Goal: Task Accomplishment & Management: Use online tool/utility

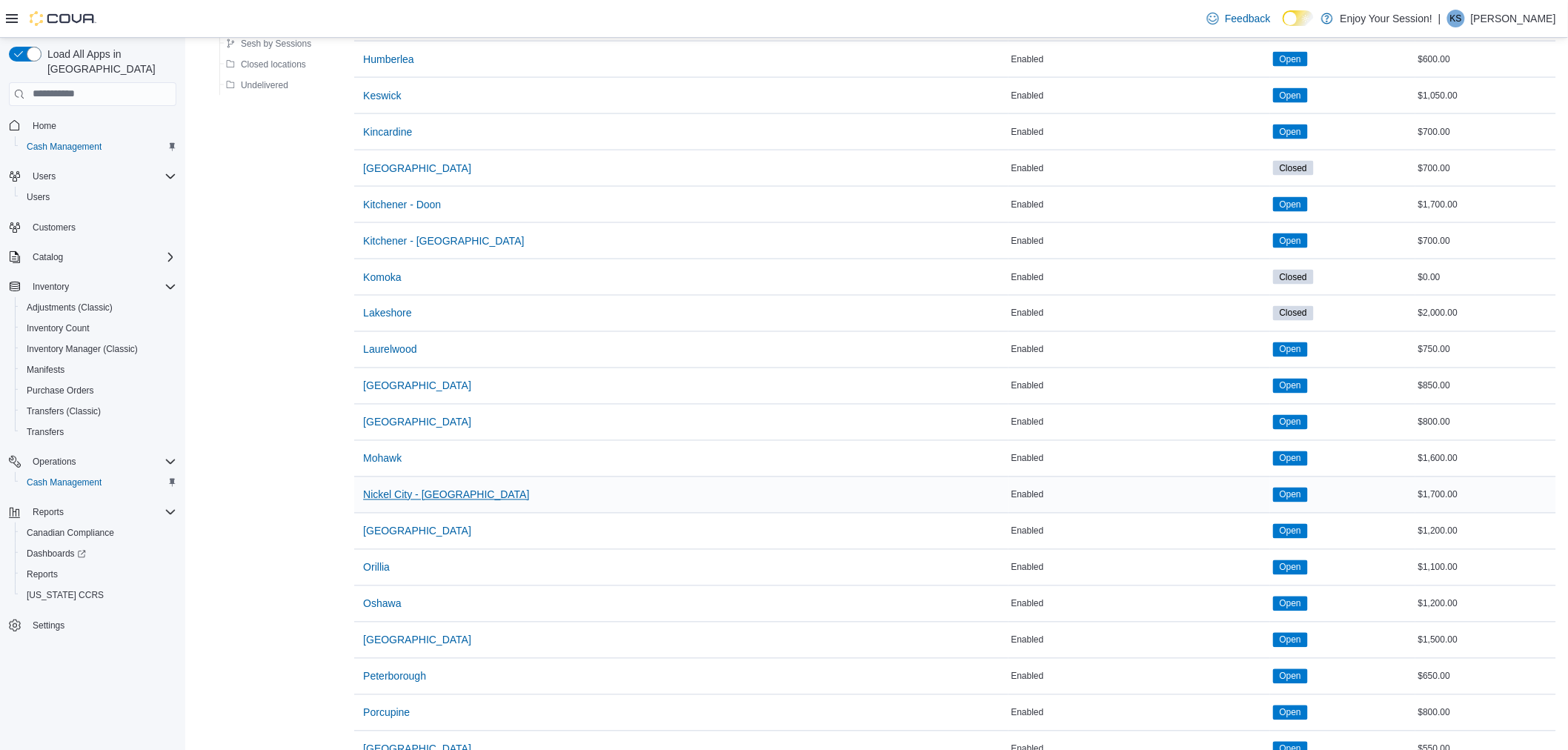
scroll to position [1028, 0]
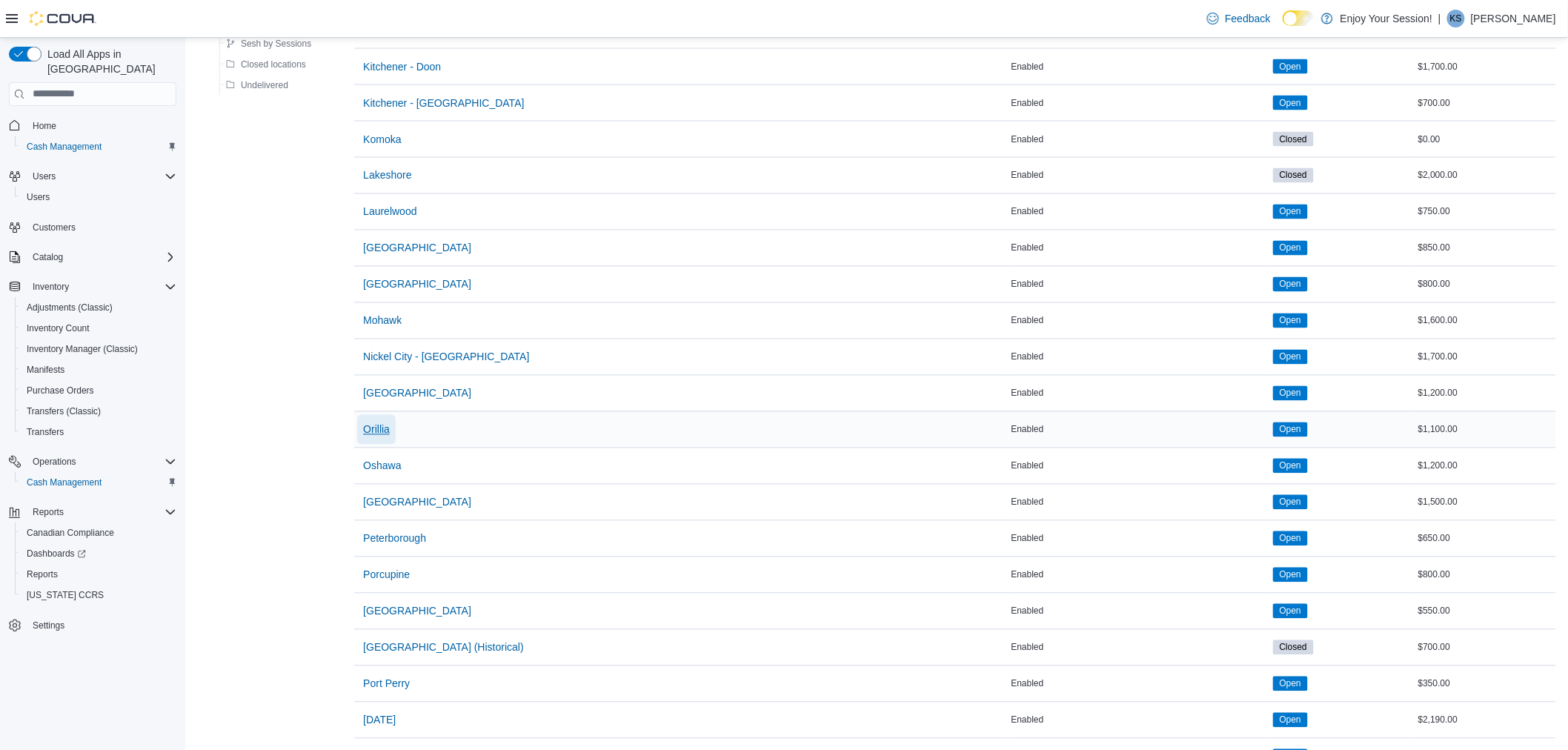
click at [396, 432] on button "Orillia" at bounding box center [376, 429] width 39 height 30
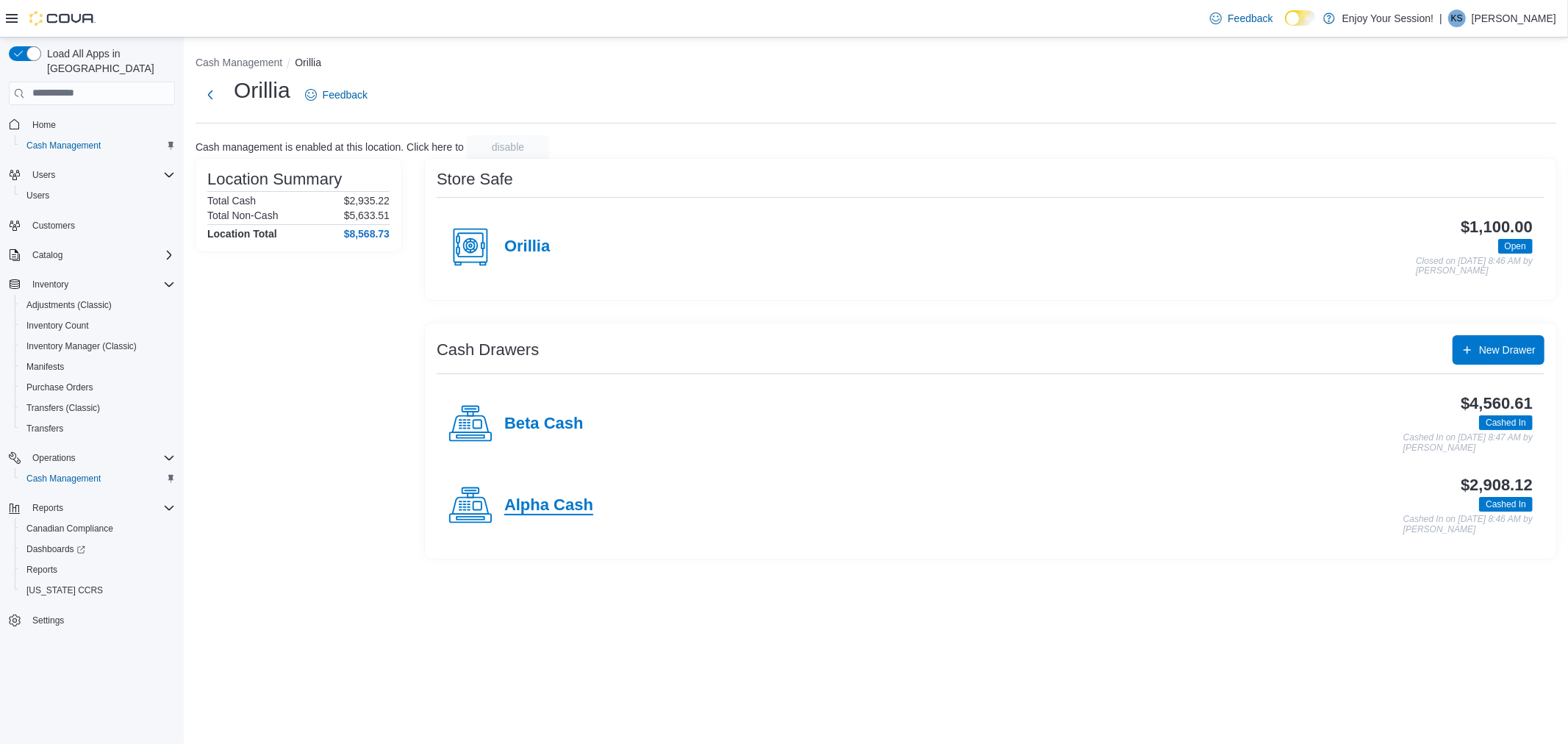
click at [564, 497] on h4 "Alpha Cash" at bounding box center [548, 506] width 89 height 20
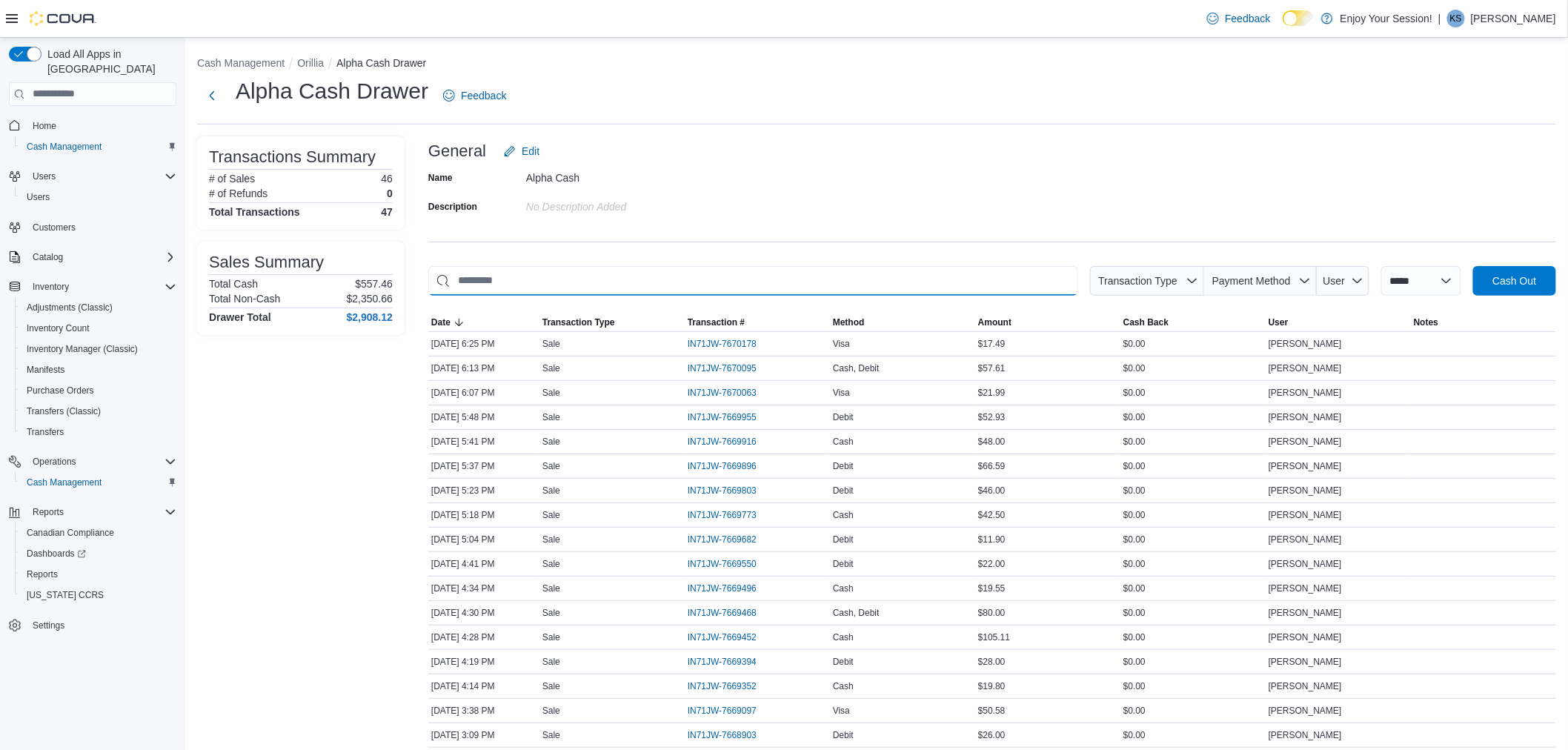
click at [838, 276] on input "This is a search bar. As you type, the results lower in the page will automatic…" at bounding box center [753, 280] width 650 height 30
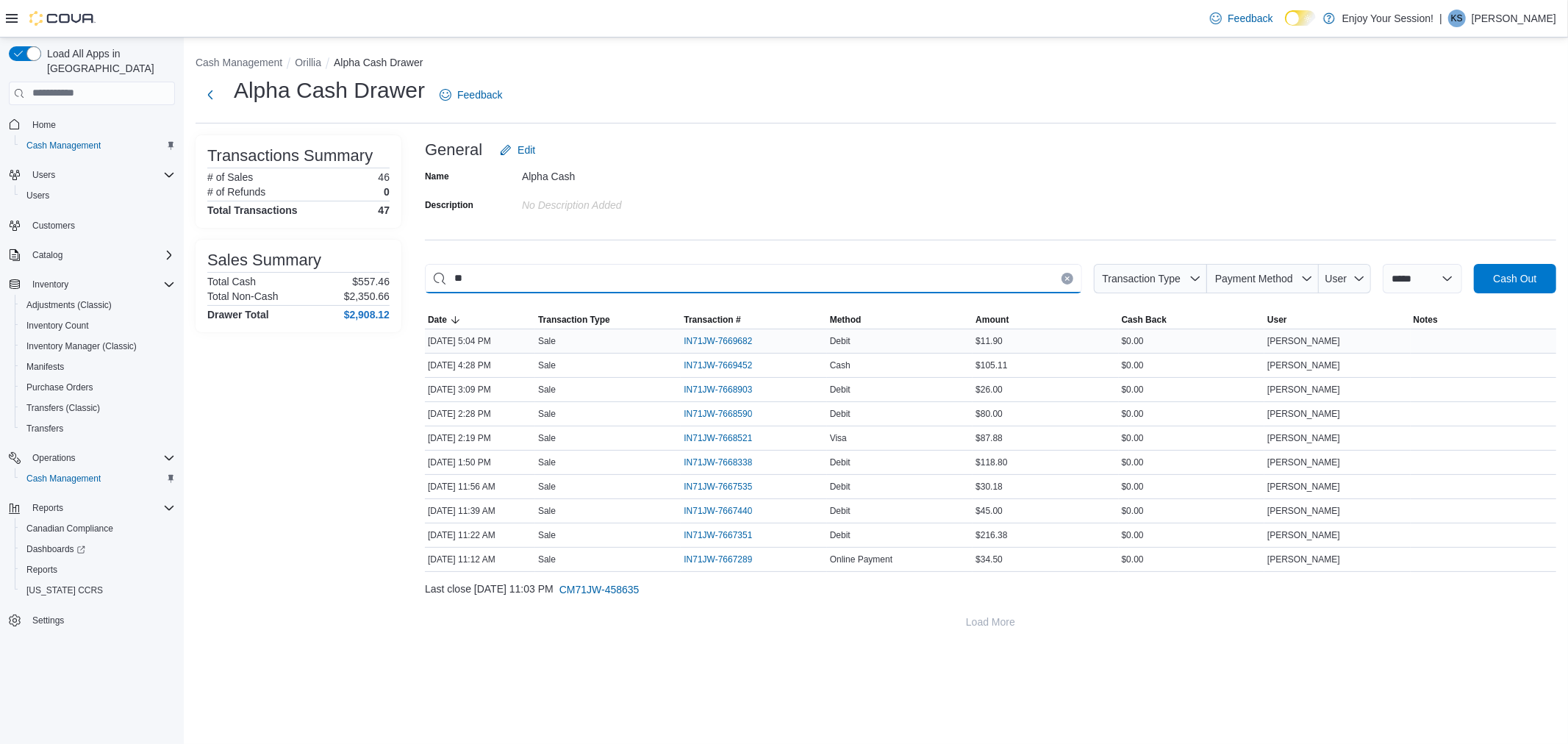
type input "**"
click at [949, 340] on div "Debit" at bounding box center [900, 341] width 146 height 18
click at [820, 335] on div "IN71JW-7669682" at bounding box center [754, 341] width 146 height 23
click at [822, 335] on div "IN71JW-7669682" at bounding box center [754, 341] width 146 height 23
click at [723, 342] on span "IN71JW-7669682" at bounding box center [717, 340] width 68 height 12
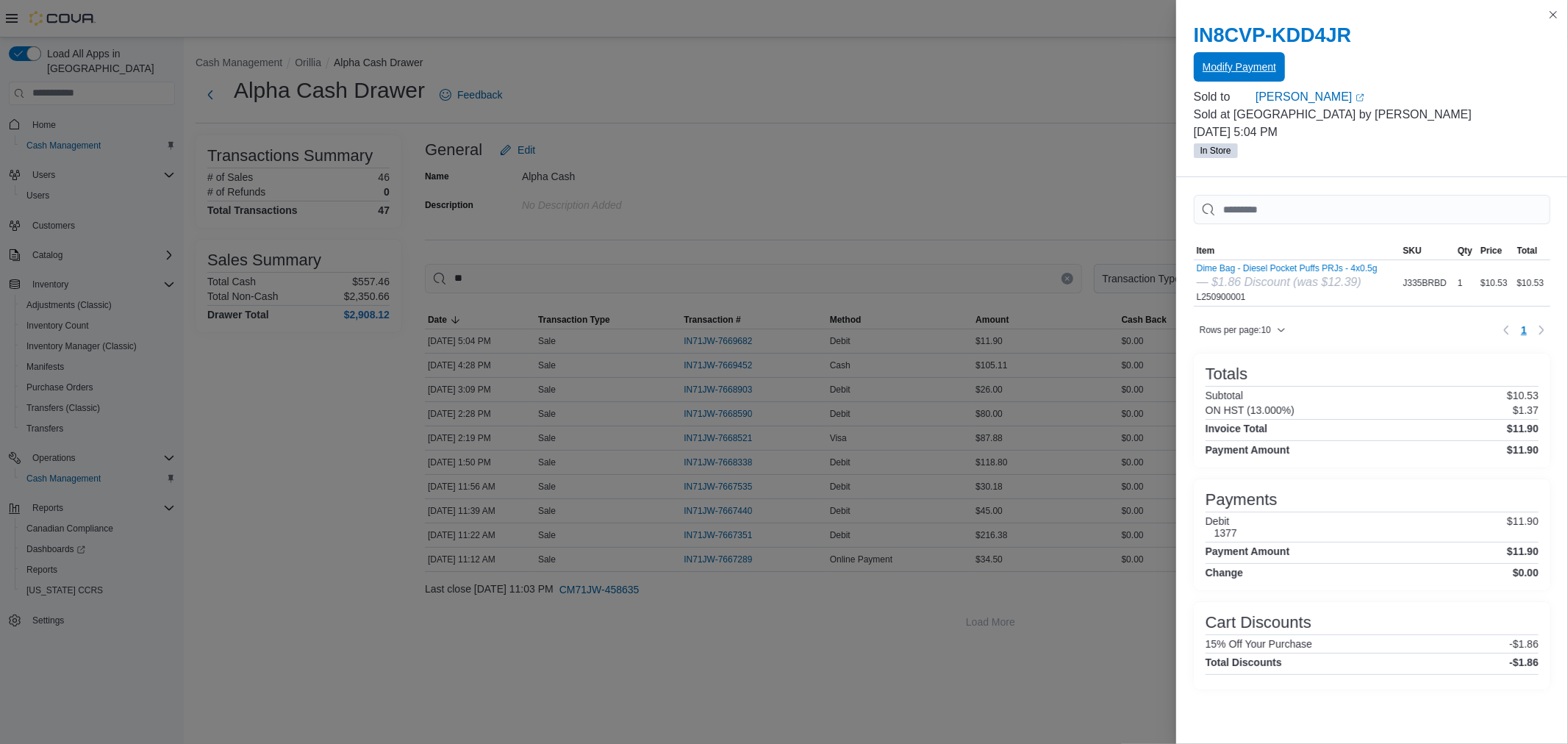
click at [1248, 64] on span "Modify Payment" at bounding box center [1239, 67] width 74 height 15
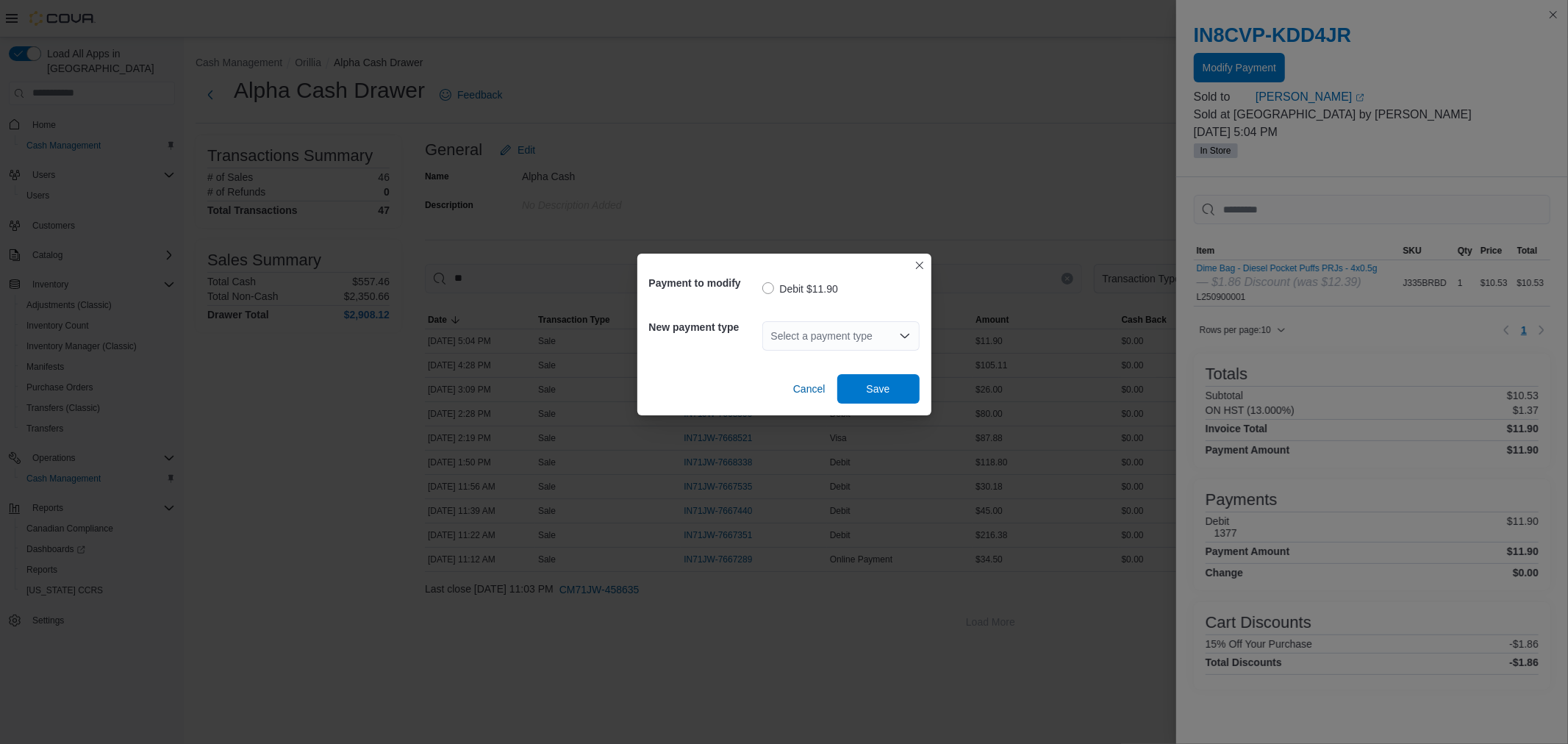
click at [805, 341] on div "Select a payment type" at bounding box center [841, 335] width 157 height 29
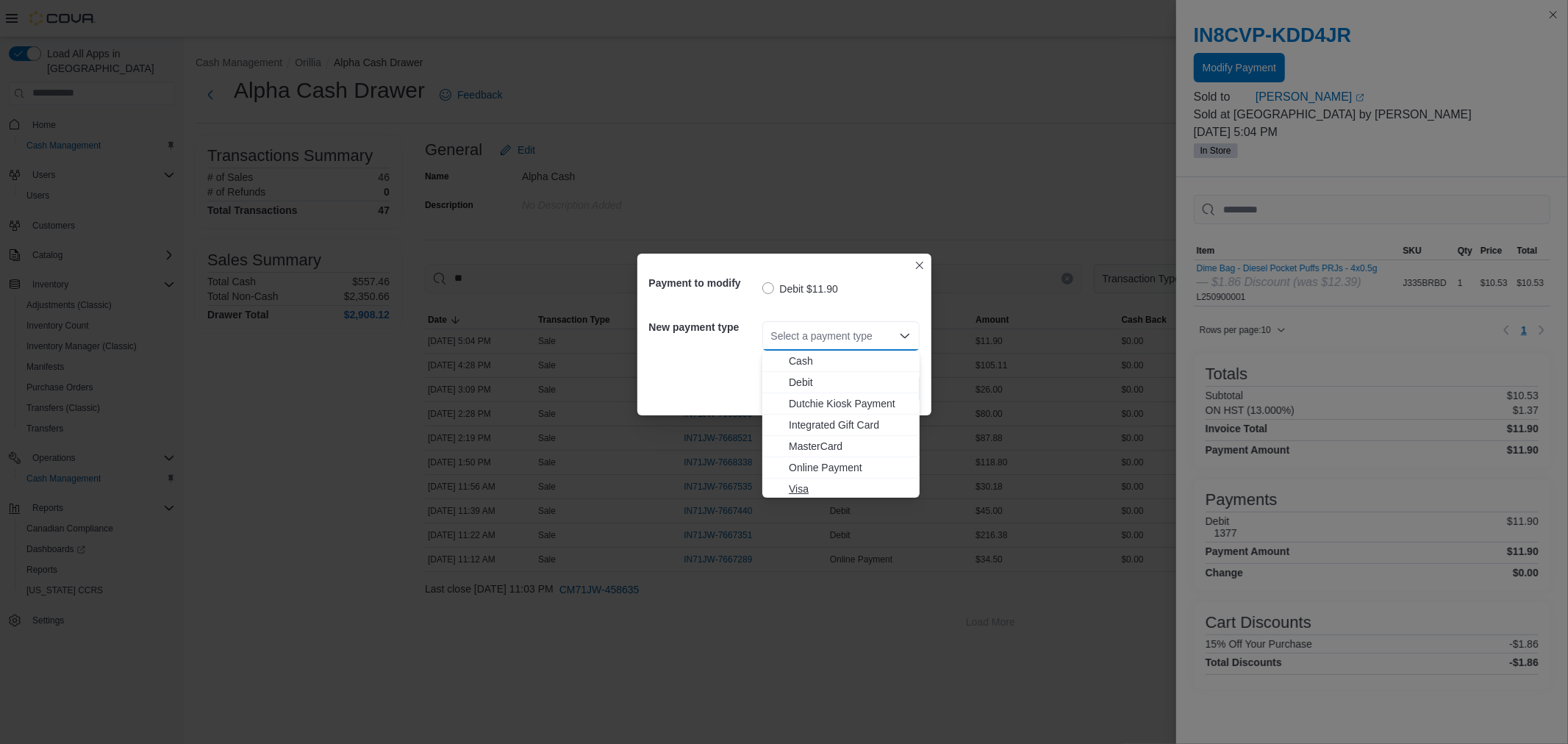
click at [819, 479] on button "Visa" at bounding box center [841, 489] width 157 height 21
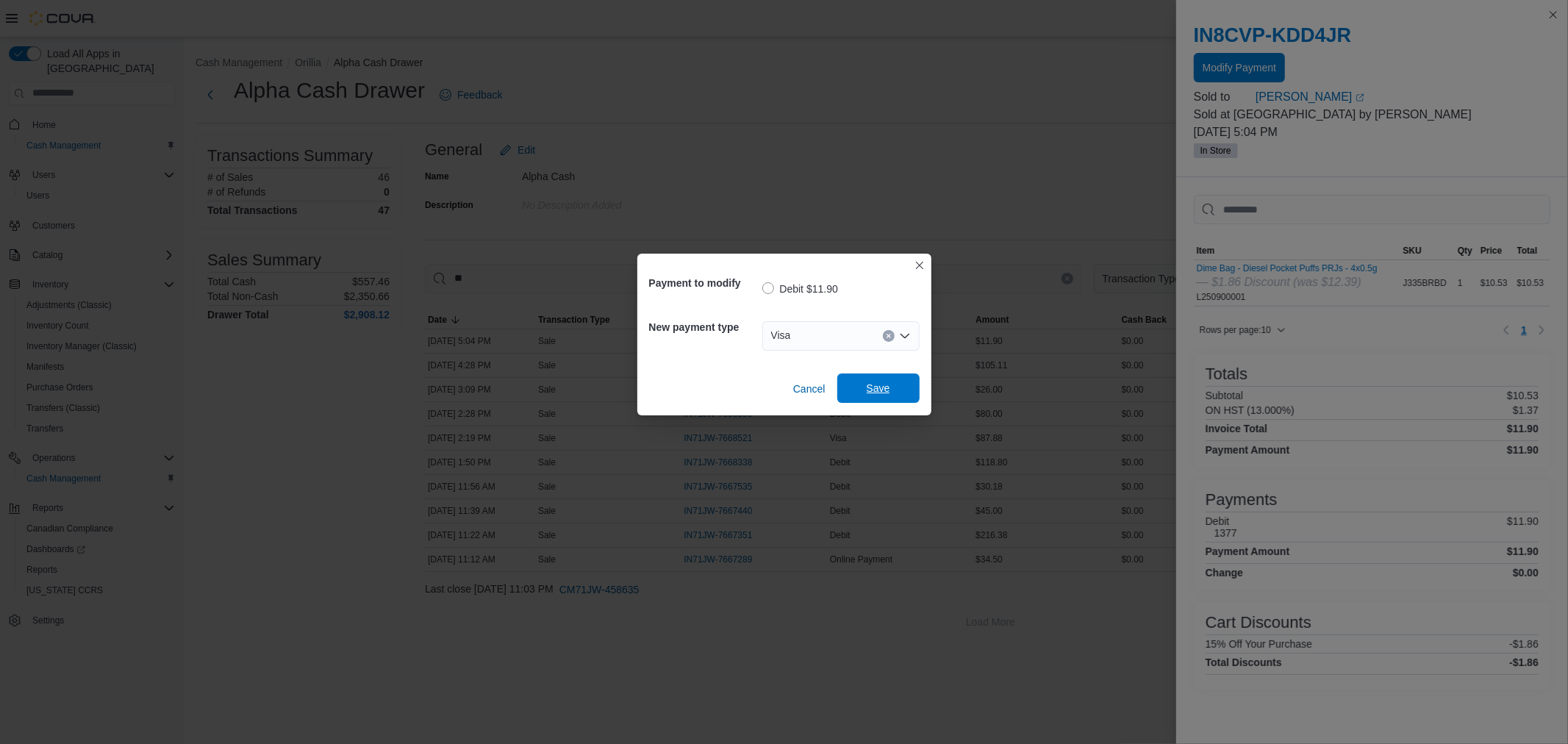
click at [866, 387] on span "Save" at bounding box center [878, 388] width 65 height 29
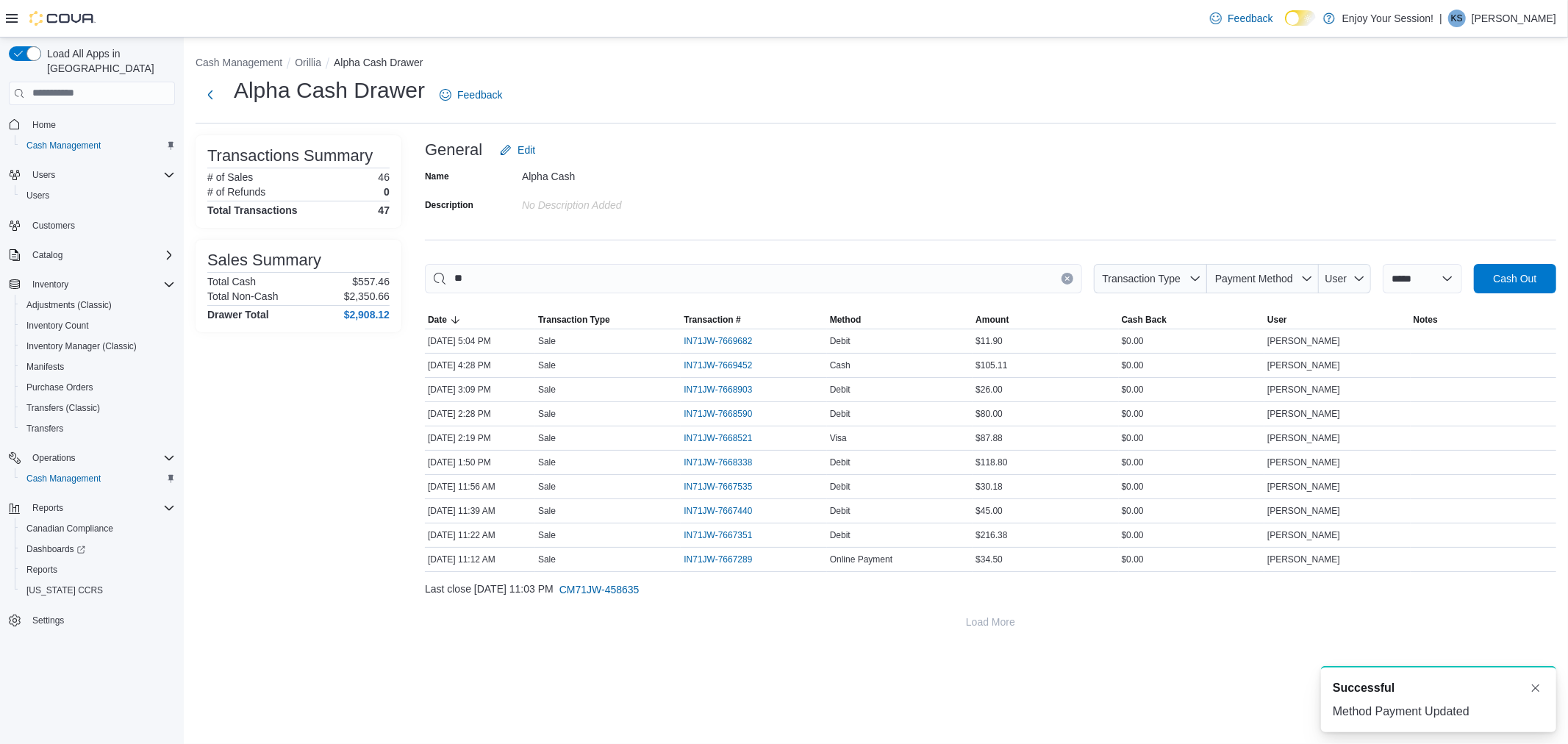
click at [773, 129] on div "**********" at bounding box center [876, 342] width 1384 height 611
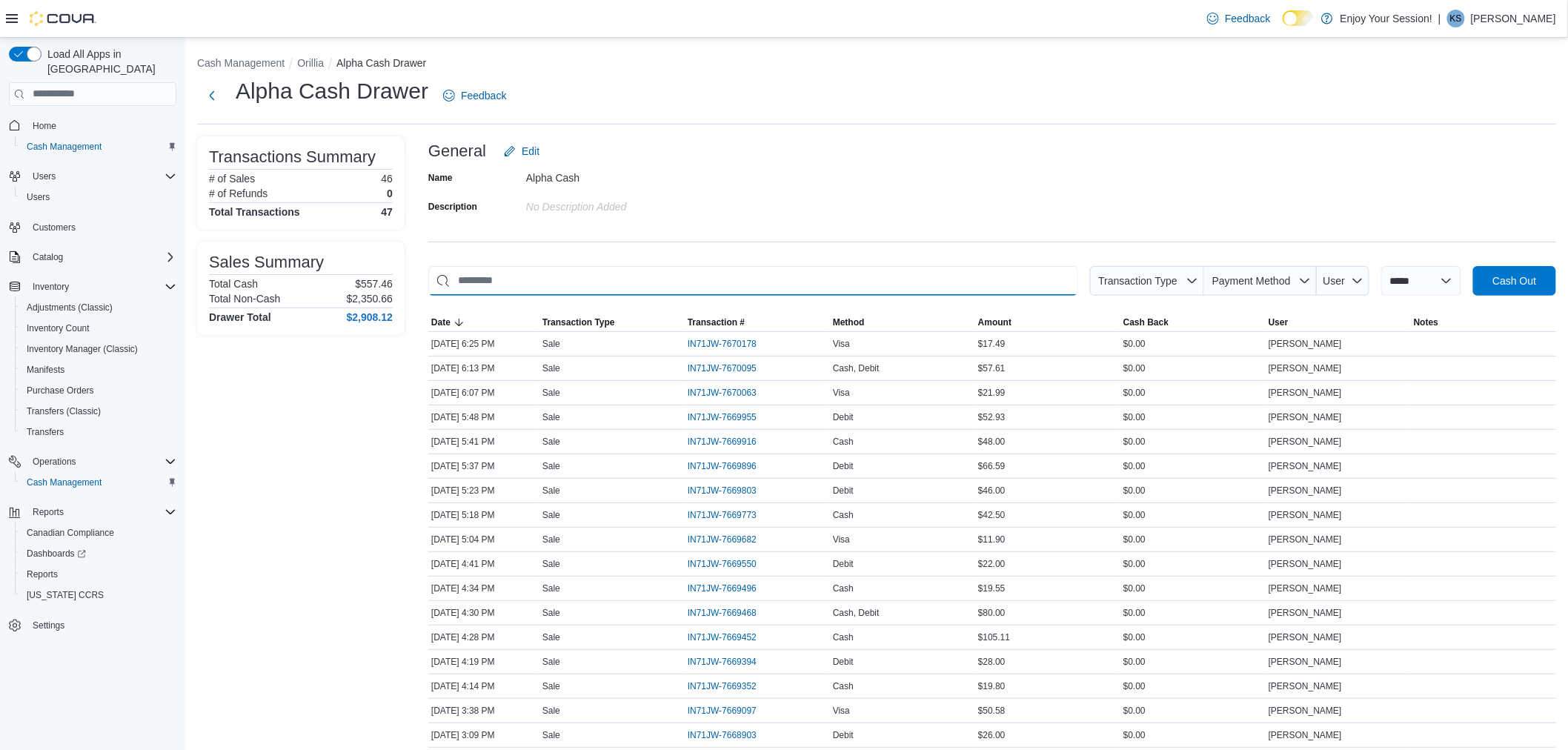
click at [788, 267] on input "This is a search bar. As you type, the results lower in the page will automatic…" at bounding box center [753, 280] width 650 height 30
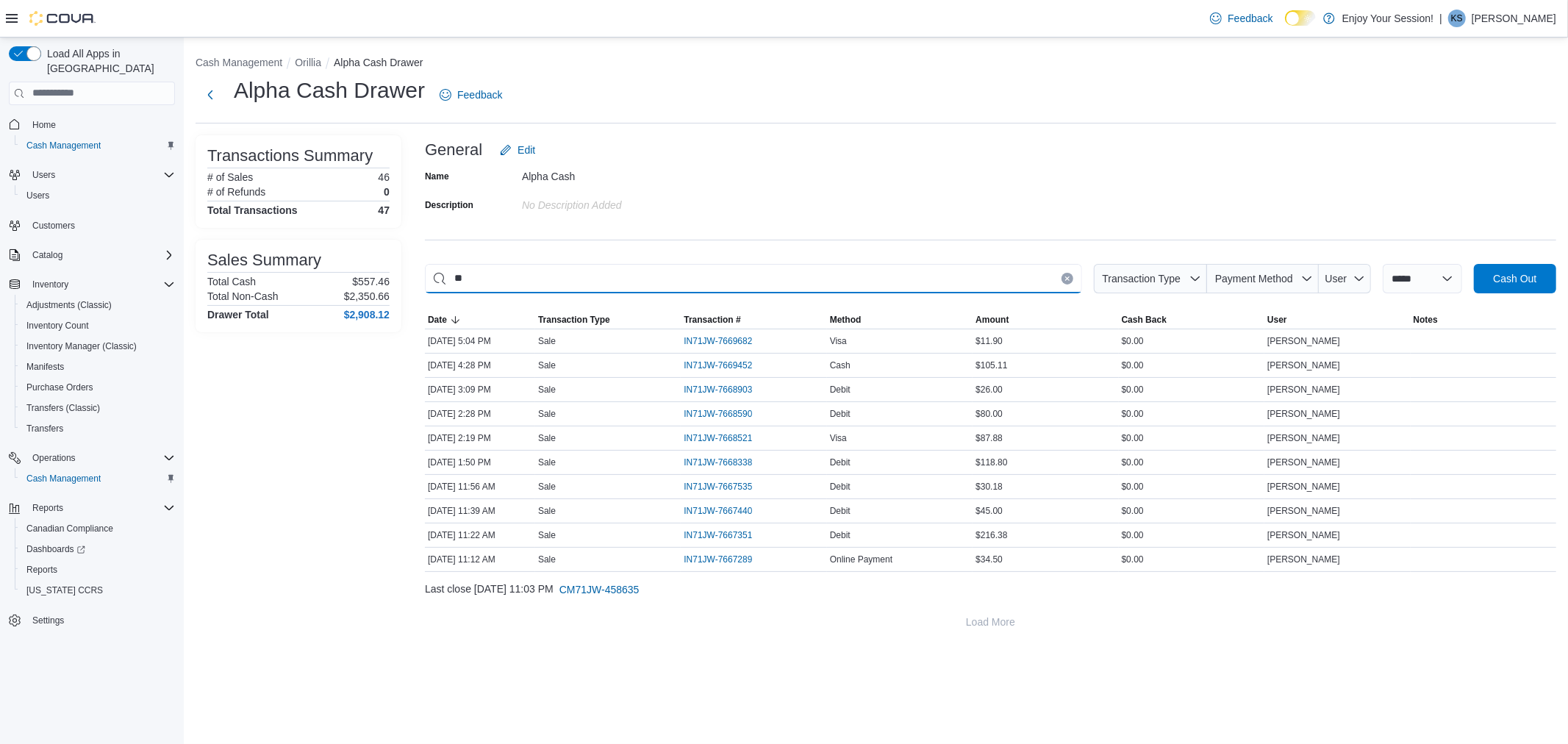
type input "**"
click at [695, 117] on div "Alpha Cash Drawer Feedback" at bounding box center [876, 100] width 1361 height 48
